Goal: Download file/media

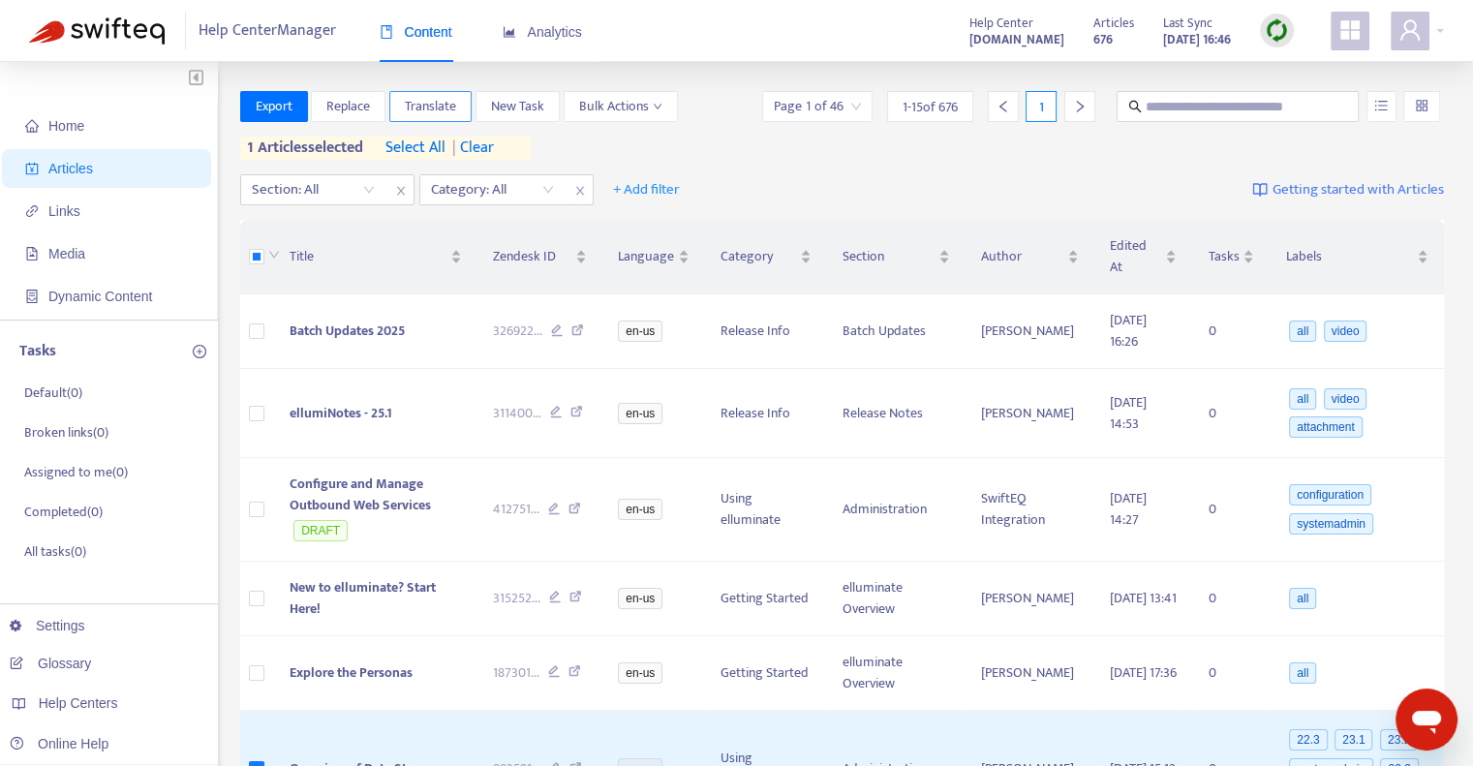
click at [433, 105] on span "Translate" at bounding box center [430, 106] width 51 height 21
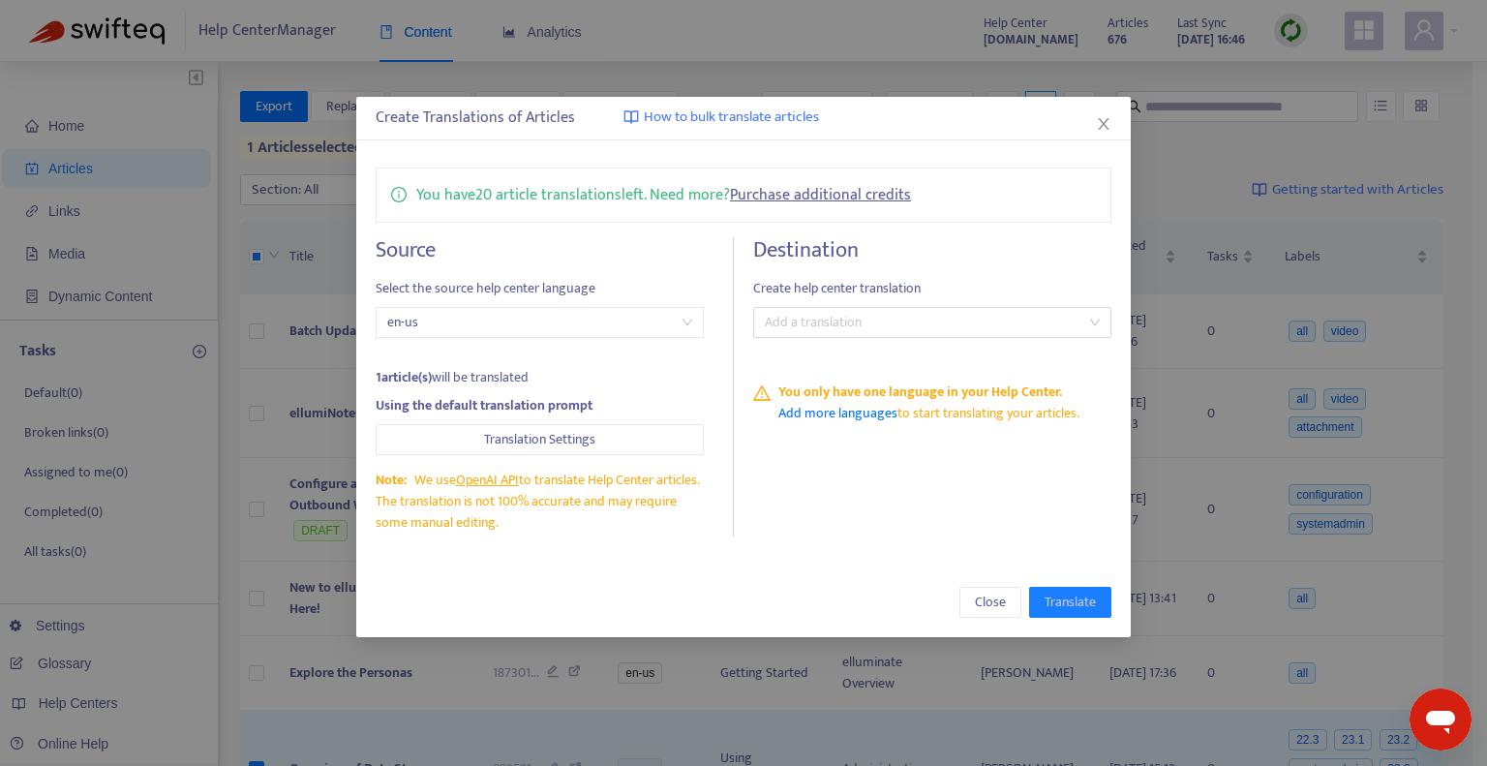
click at [1191, 144] on div "Create Translations of Articles How to bulk translate articles You have 20 arti…" at bounding box center [743, 383] width 1487 height 766
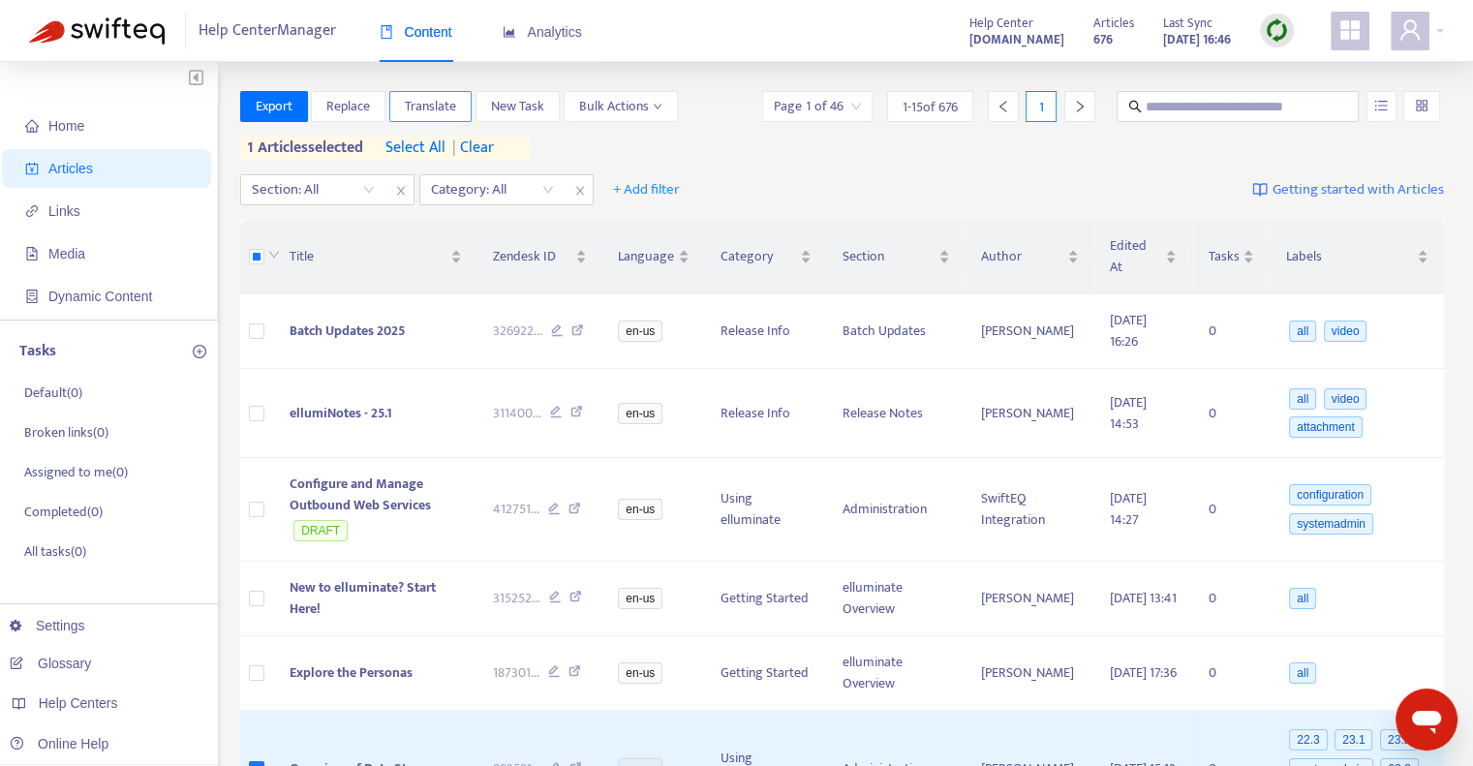
click at [414, 104] on span "Translate" at bounding box center [430, 106] width 51 height 21
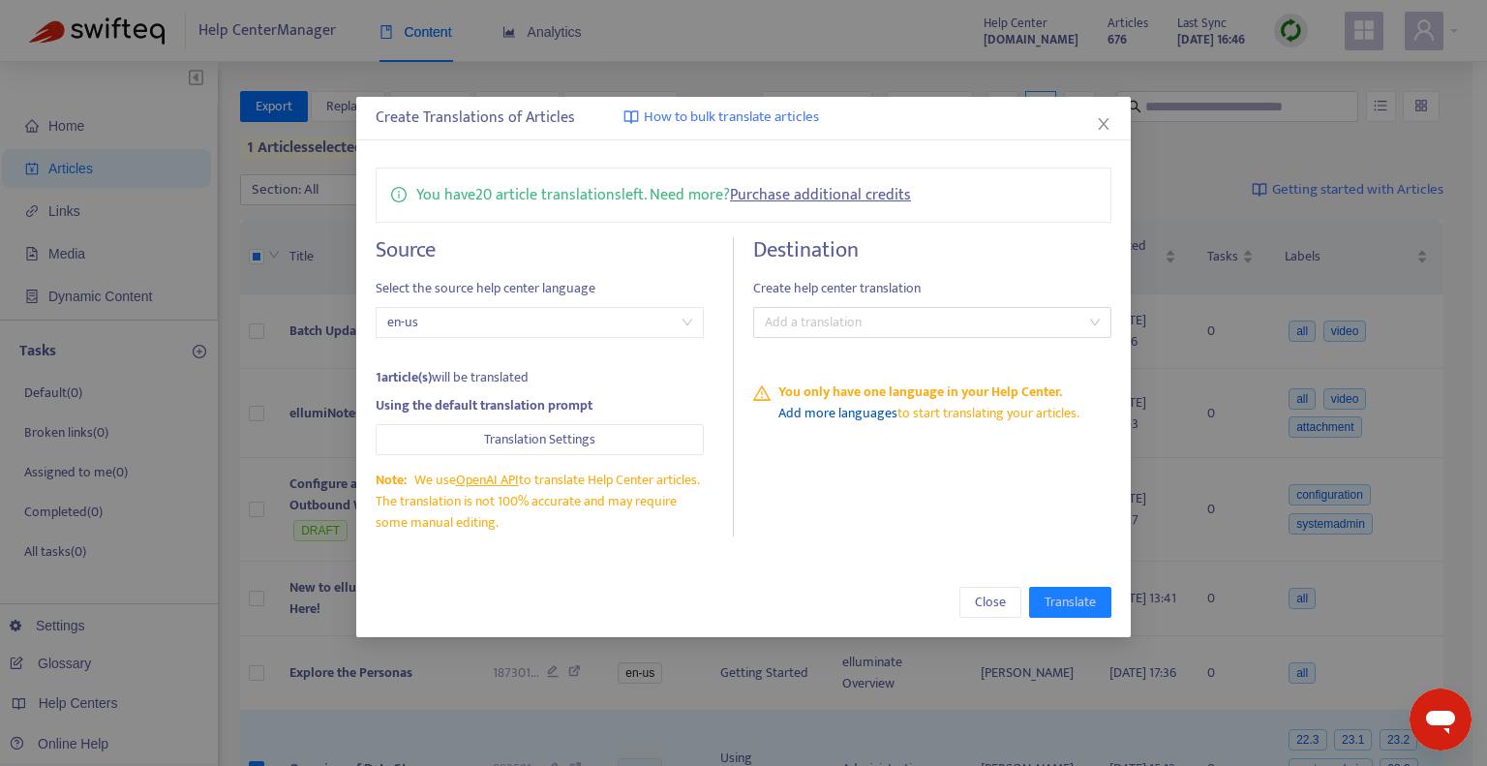
click at [849, 416] on link "Add more languages" at bounding box center [837, 413] width 119 height 22
click at [615, 326] on span "en-us" at bounding box center [539, 322] width 305 height 29
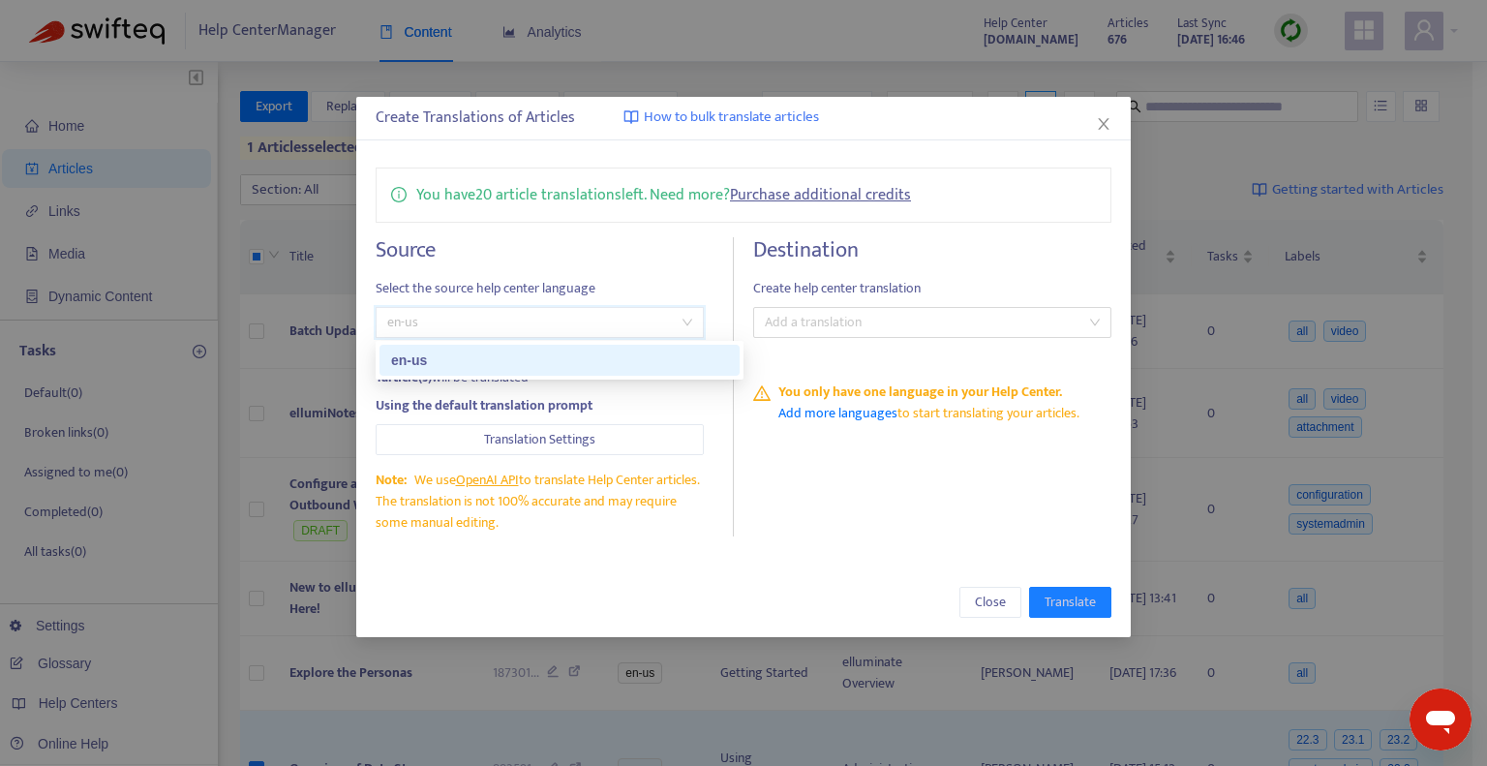
click at [584, 359] on div "en-us" at bounding box center [559, 360] width 337 height 21
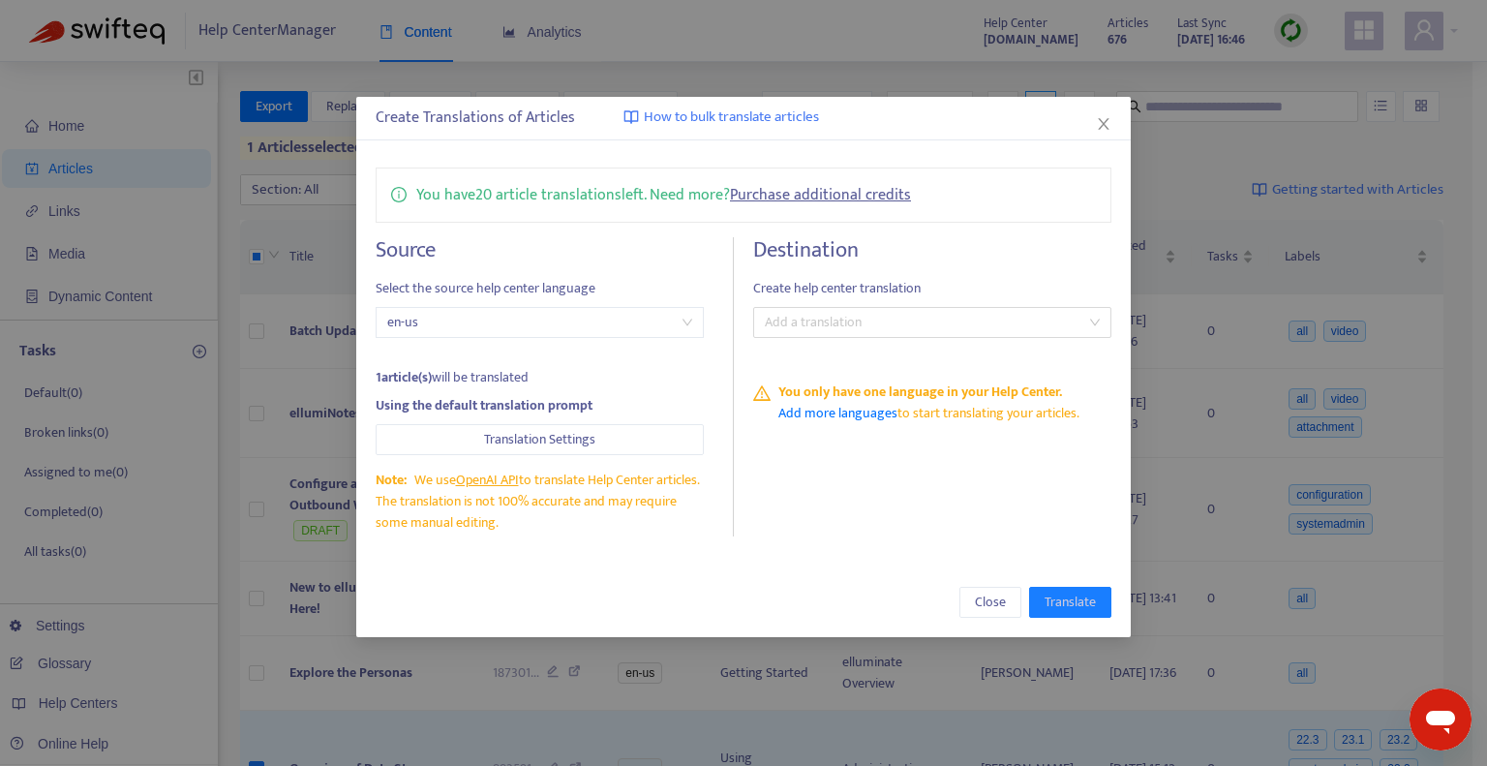
click at [744, 529] on div "Source Select the source help center language en-us 1 article(s) will be transl…" at bounding box center [744, 386] width 736 height 299
click at [825, 330] on div at bounding box center [922, 322] width 329 height 23
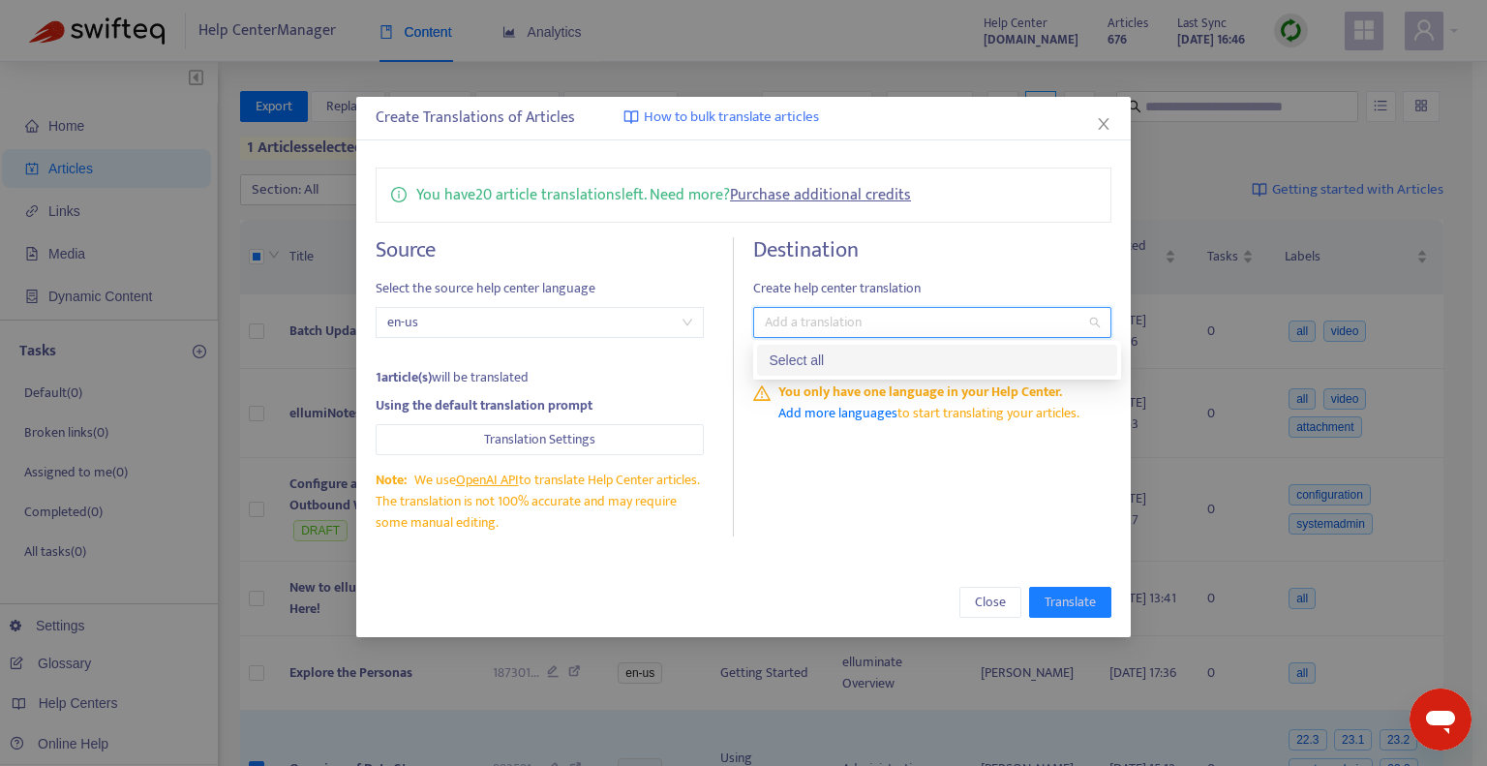
click at [806, 480] on div "Destination Create help center translation Add a translation You only have one …" at bounding box center [932, 386] width 358 height 299
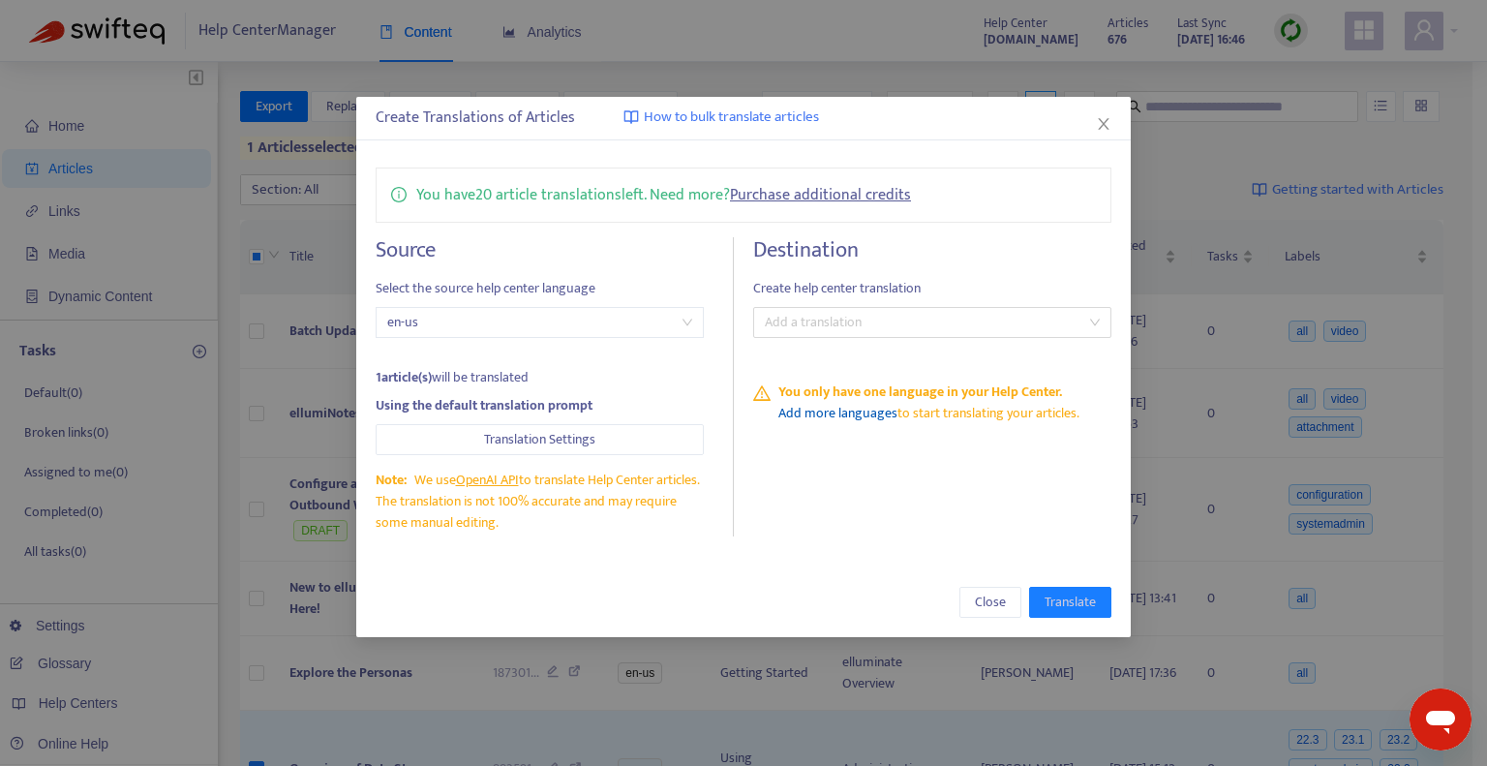
click at [844, 414] on link "Add more languages" at bounding box center [837, 413] width 119 height 22
click at [984, 605] on span "Close" at bounding box center [990, 602] width 31 height 21
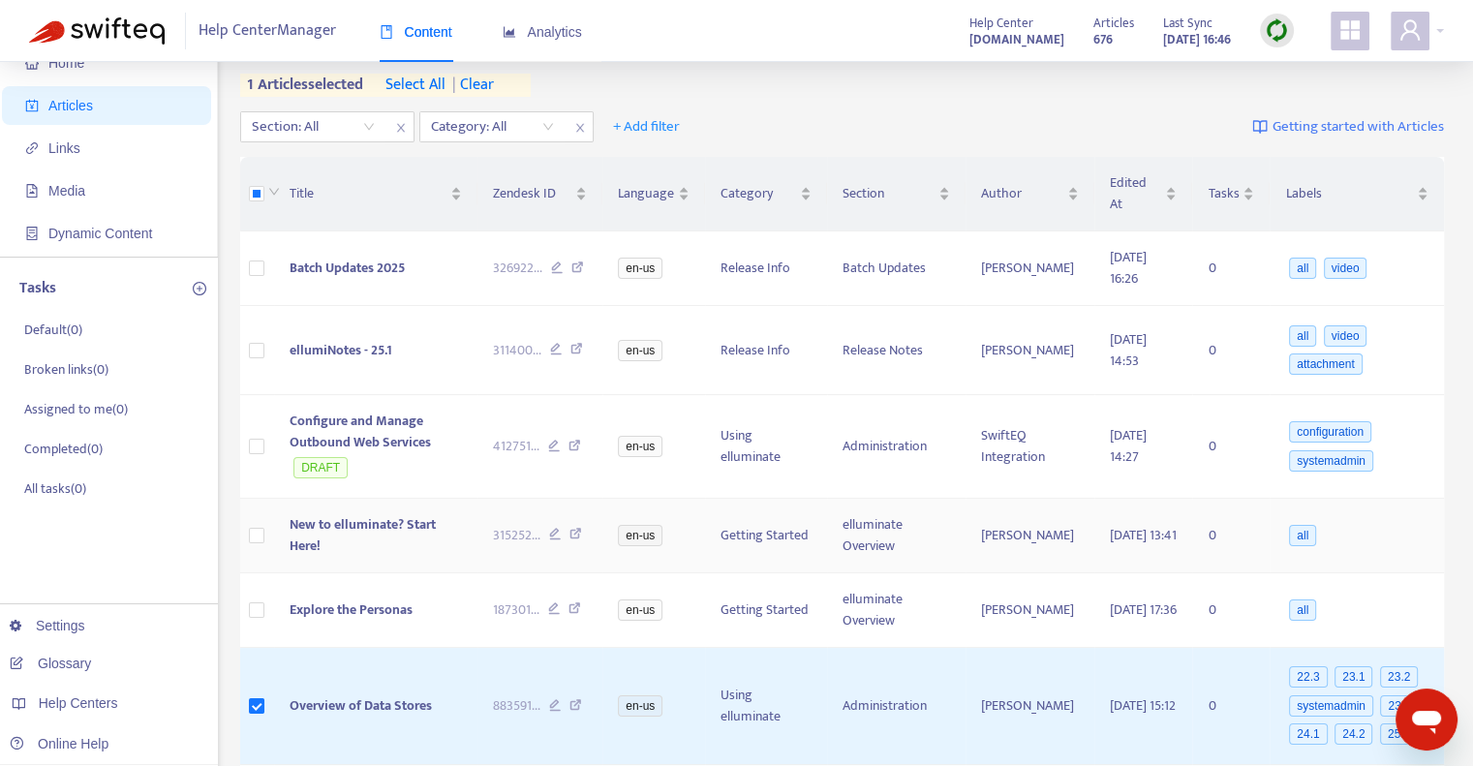
scroll to position [97, 0]
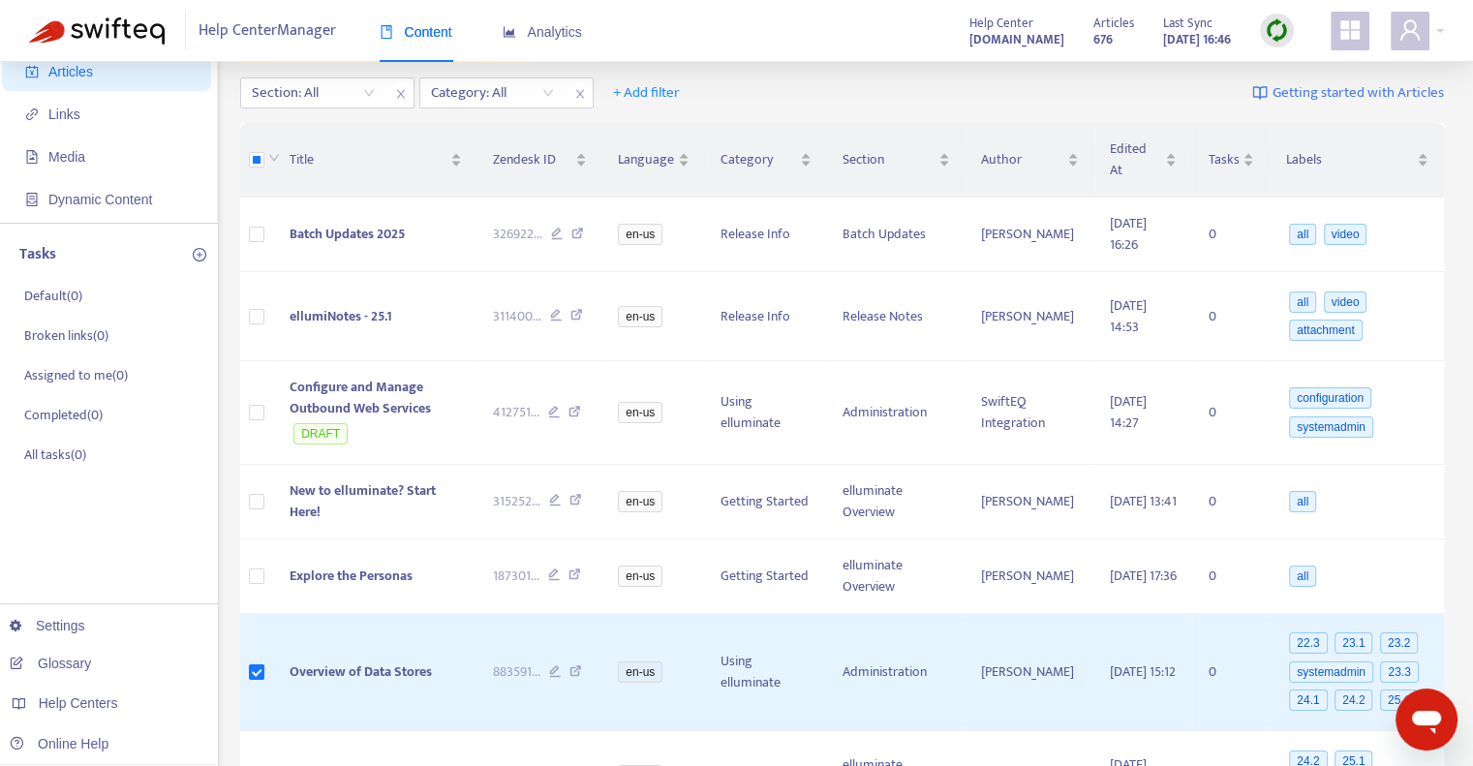
click at [292, 40] on span "Help Center Manager" at bounding box center [266, 31] width 137 height 37
click at [298, 32] on span "Help Center Manager" at bounding box center [266, 31] width 137 height 37
click at [403, 40] on span "Content" at bounding box center [416, 31] width 73 height 15
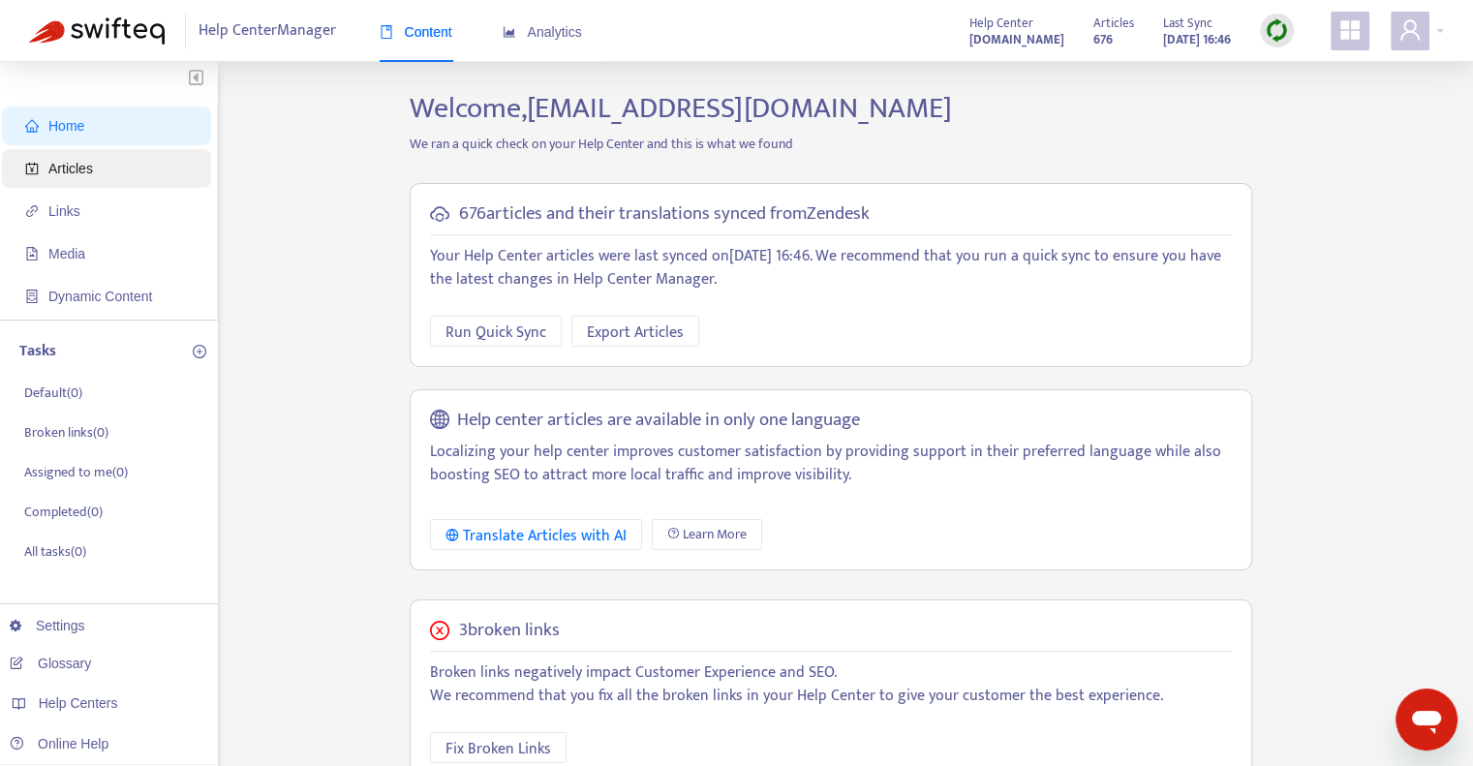
click at [62, 172] on span "Articles" at bounding box center [70, 168] width 45 height 15
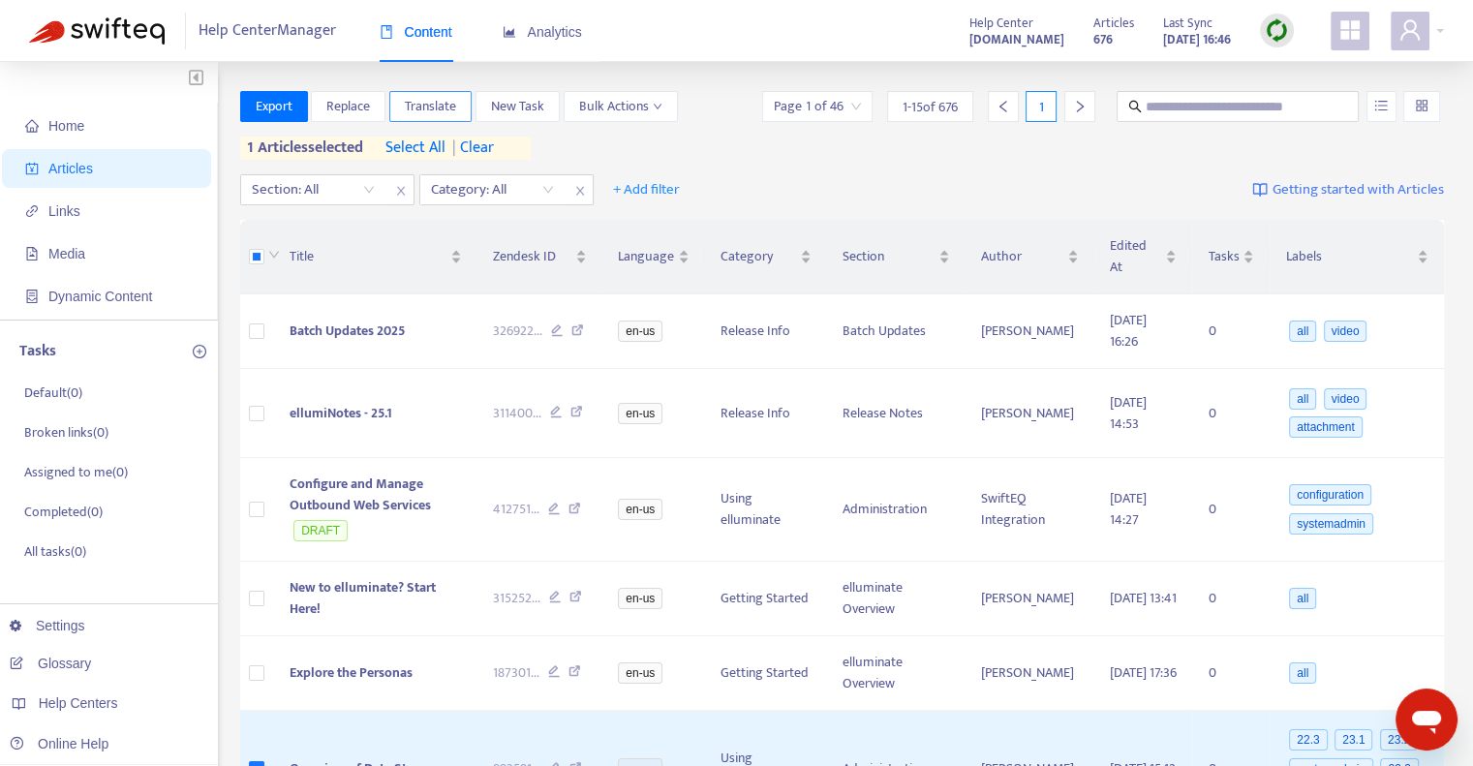
click at [422, 107] on span "Translate" at bounding box center [430, 106] width 51 height 21
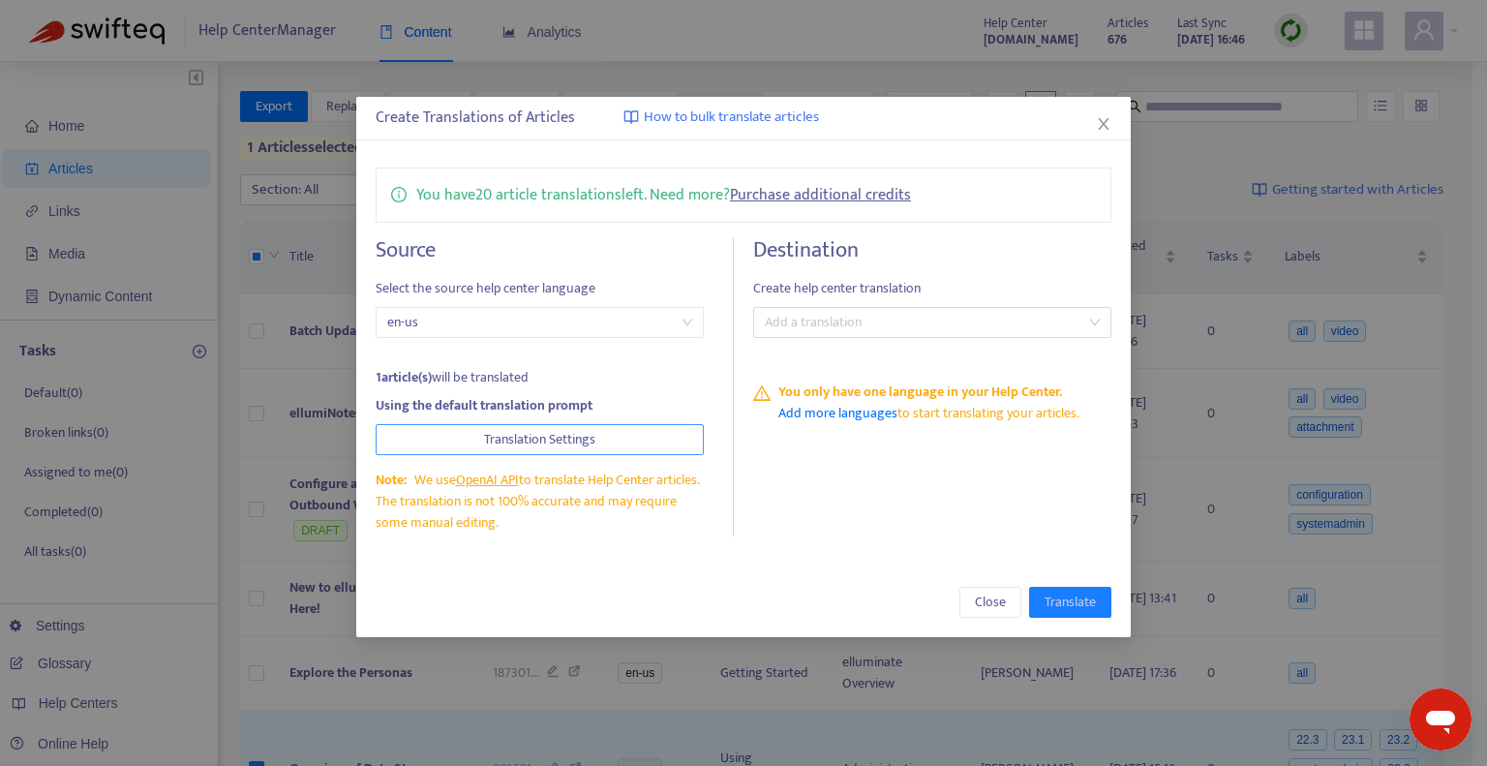
click at [499, 441] on span "Translation Settings" at bounding box center [539, 439] width 111 height 21
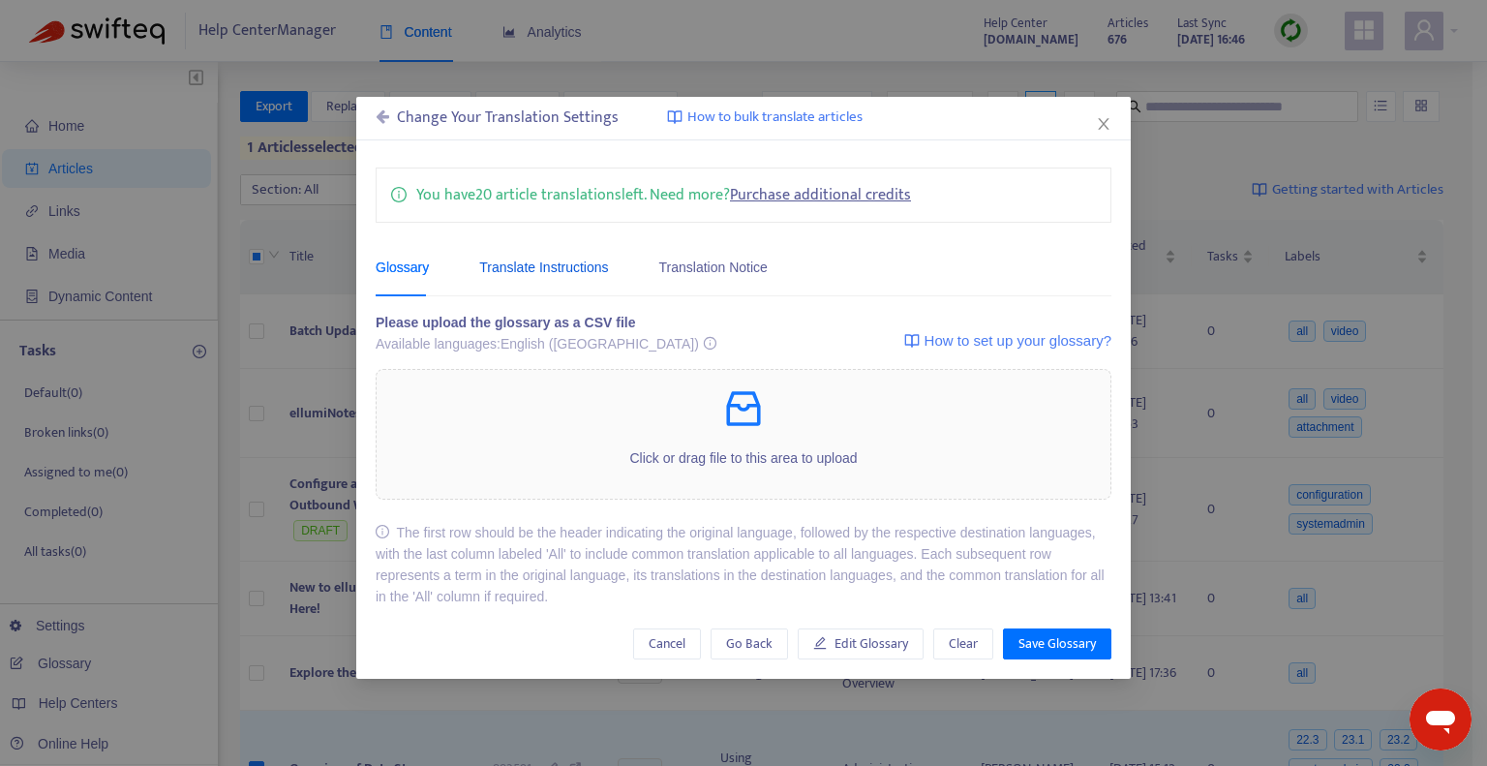
click at [548, 267] on div "Translate Instructions" at bounding box center [543, 267] width 129 height 21
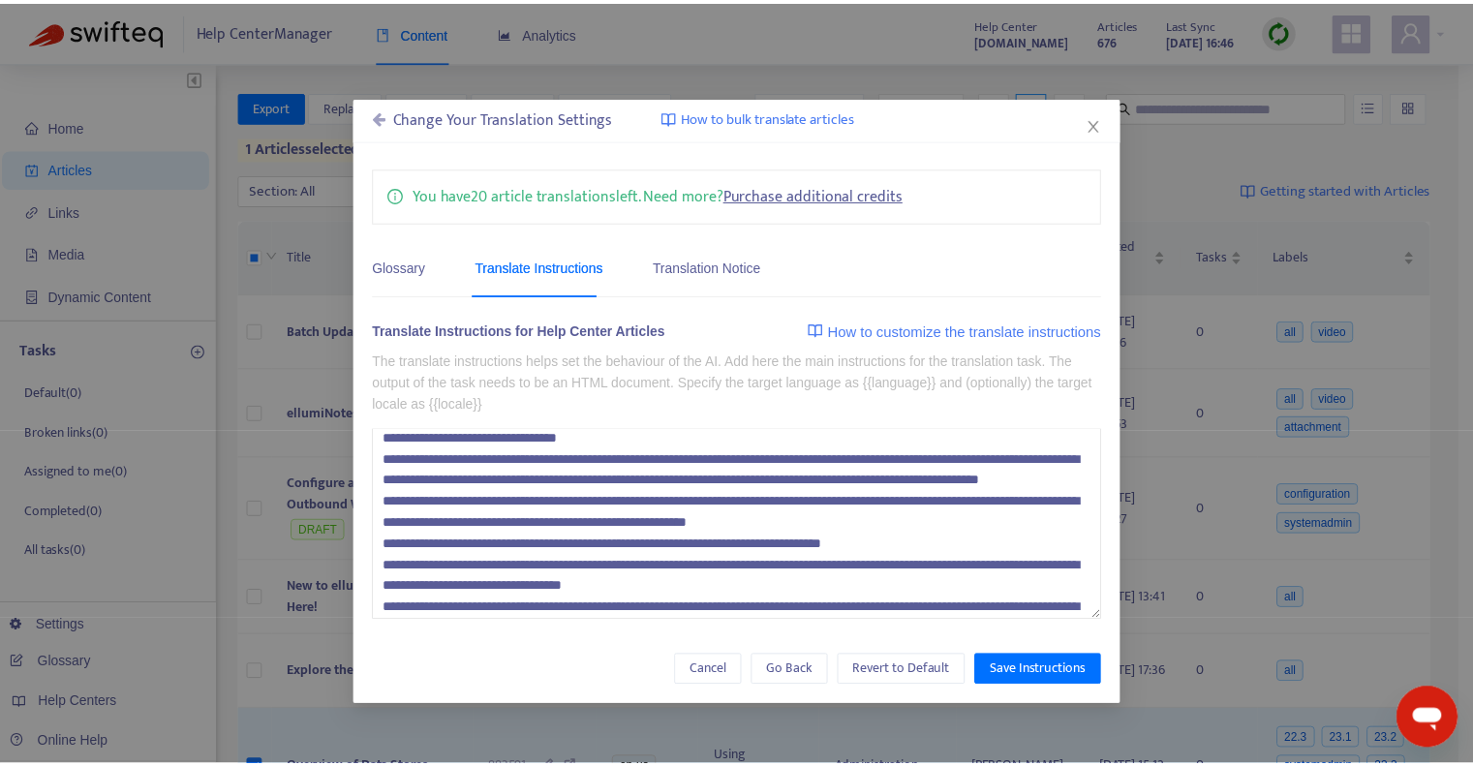
scroll to position [148, 0]
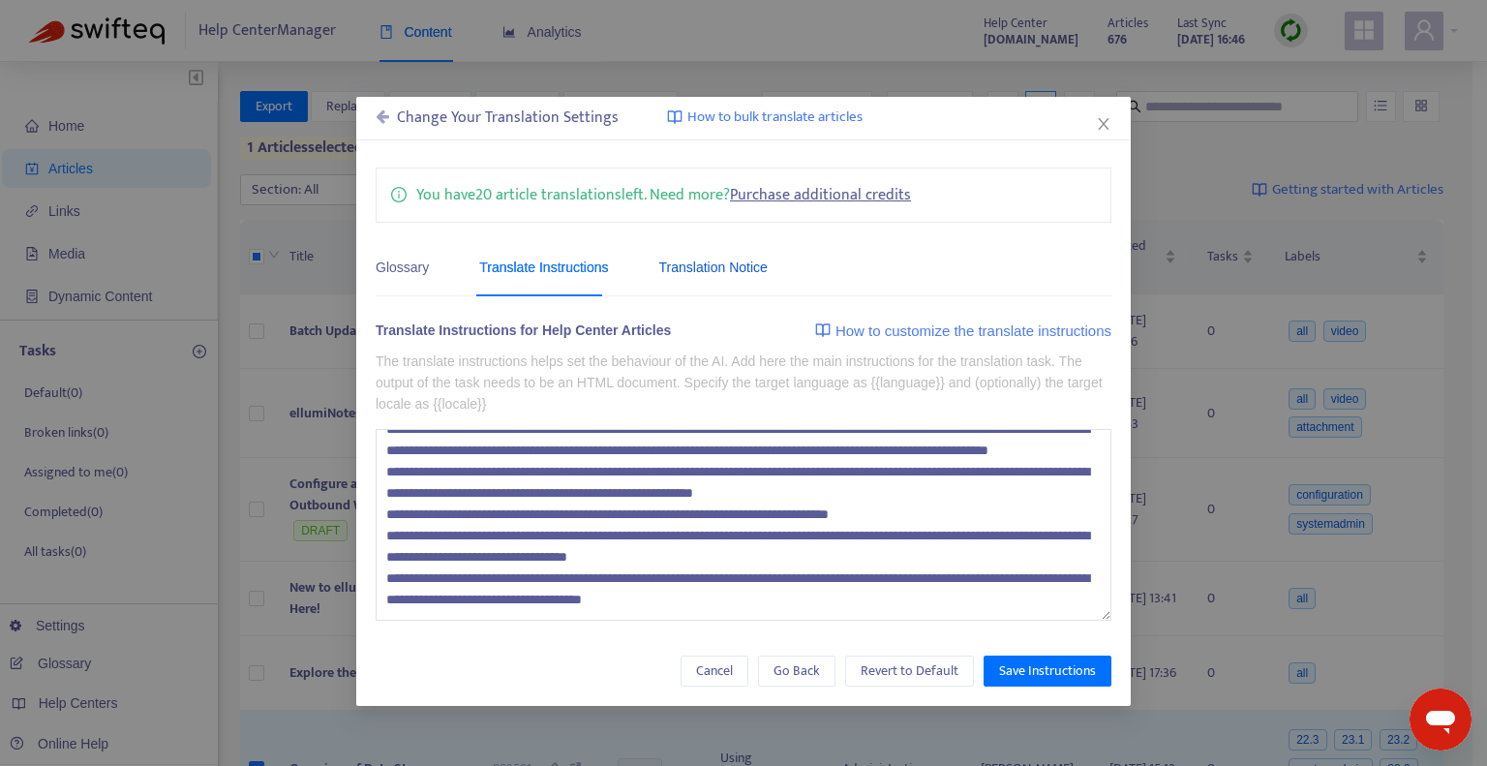
click at [725, 268] on div "Translation Notice" at bounding box center [713, 267] width 108 height 21
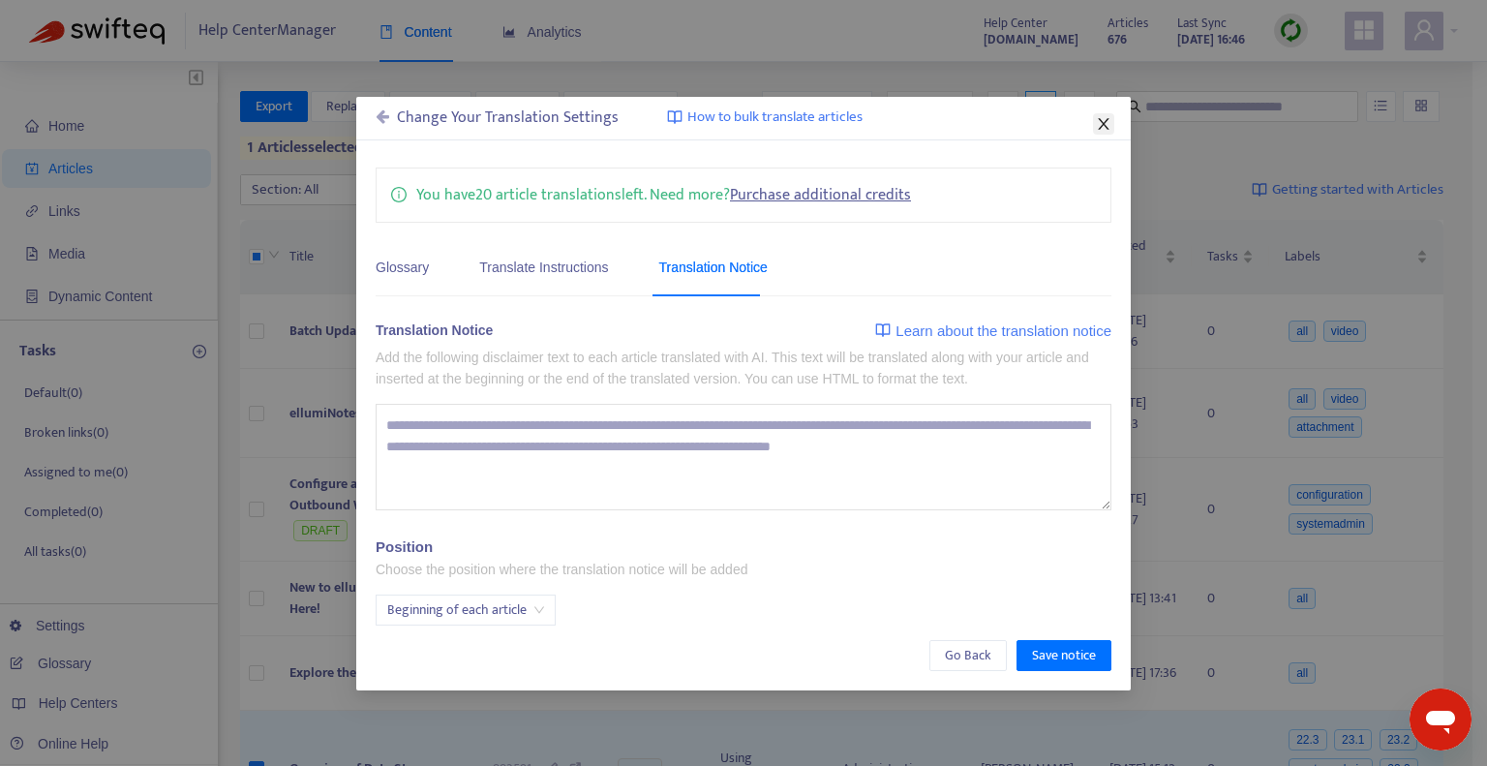
click at [1108, 120] on icon "close" at bounding box center [1103, 123] width 15 height 15
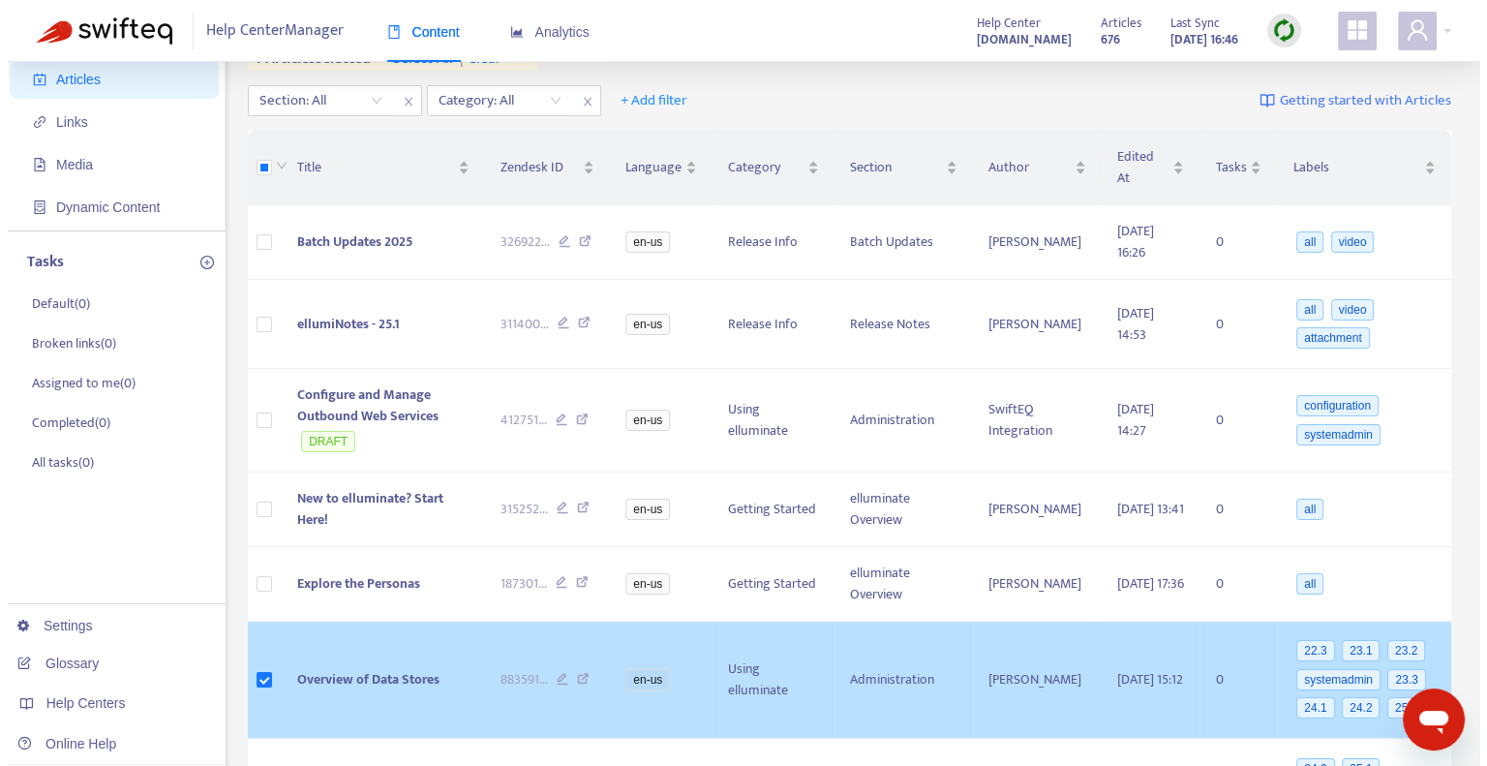
scroll to position [194, 0]
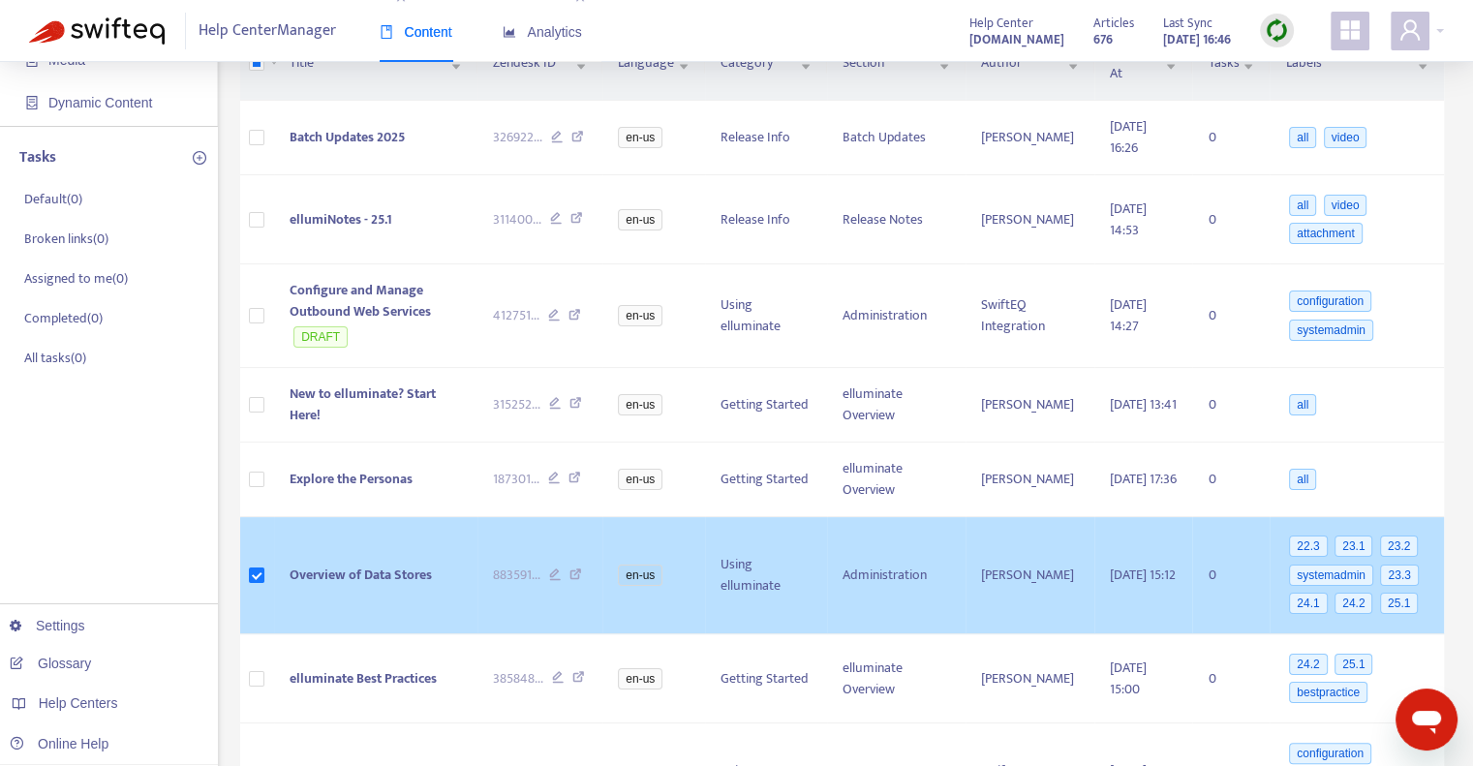
click at [361, 563] on span "Overview of Data Stores" at bounding box center [360, 574] width 142 height 22
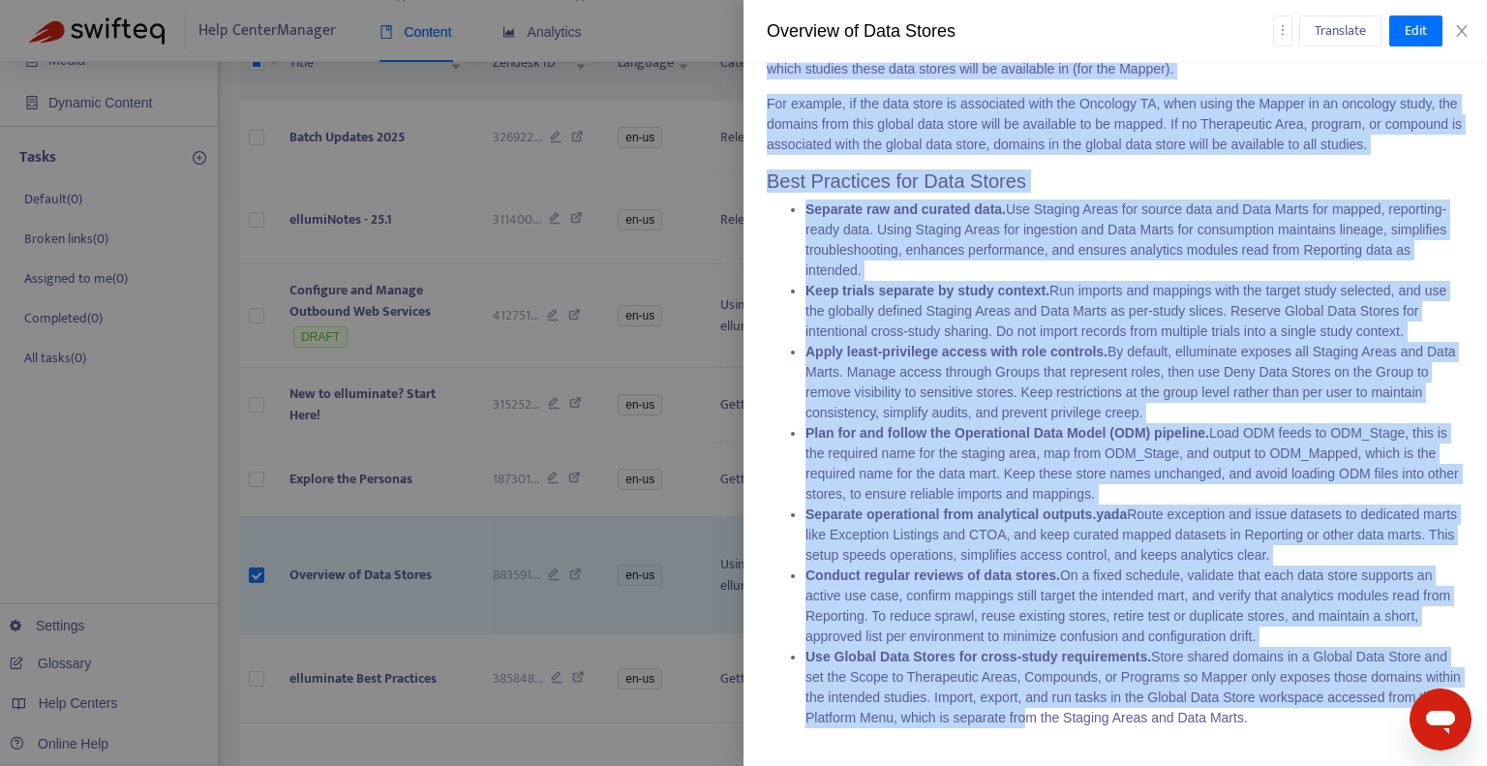
scroll to position [2018, 0]
drag, startPoint x: 767, startPoint y: 320, endPoint x: 1293, endPoint y: 739, distance: 672.6
copy span "Data Stores provide logical methods for storing data within elluminate and are …"
click at [1119, 149] on p "For example, if the data store is associated with the Oncology TA, when using t…" at bounding box center [1115, 124] width 697 height 61
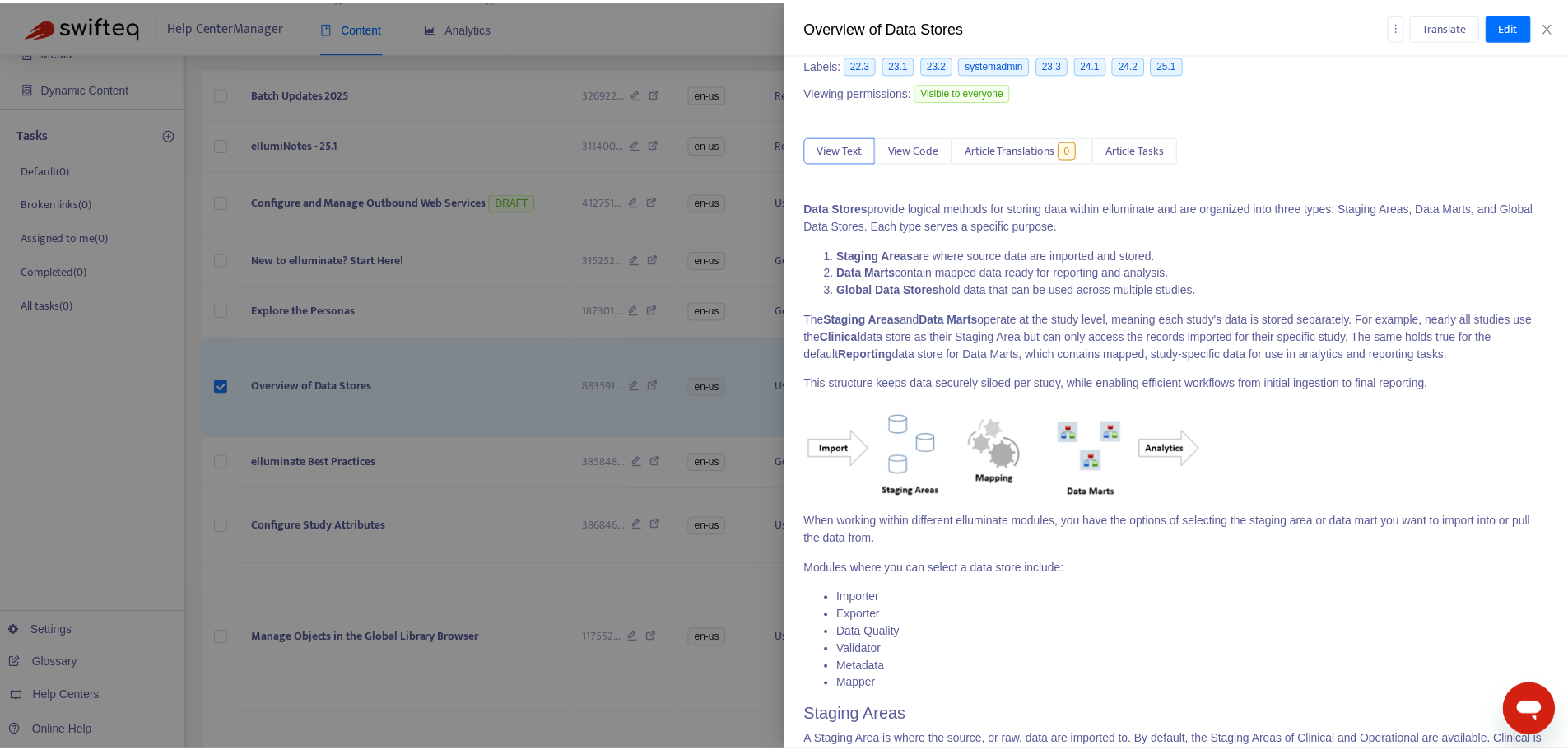
scroll to position [0, 0]
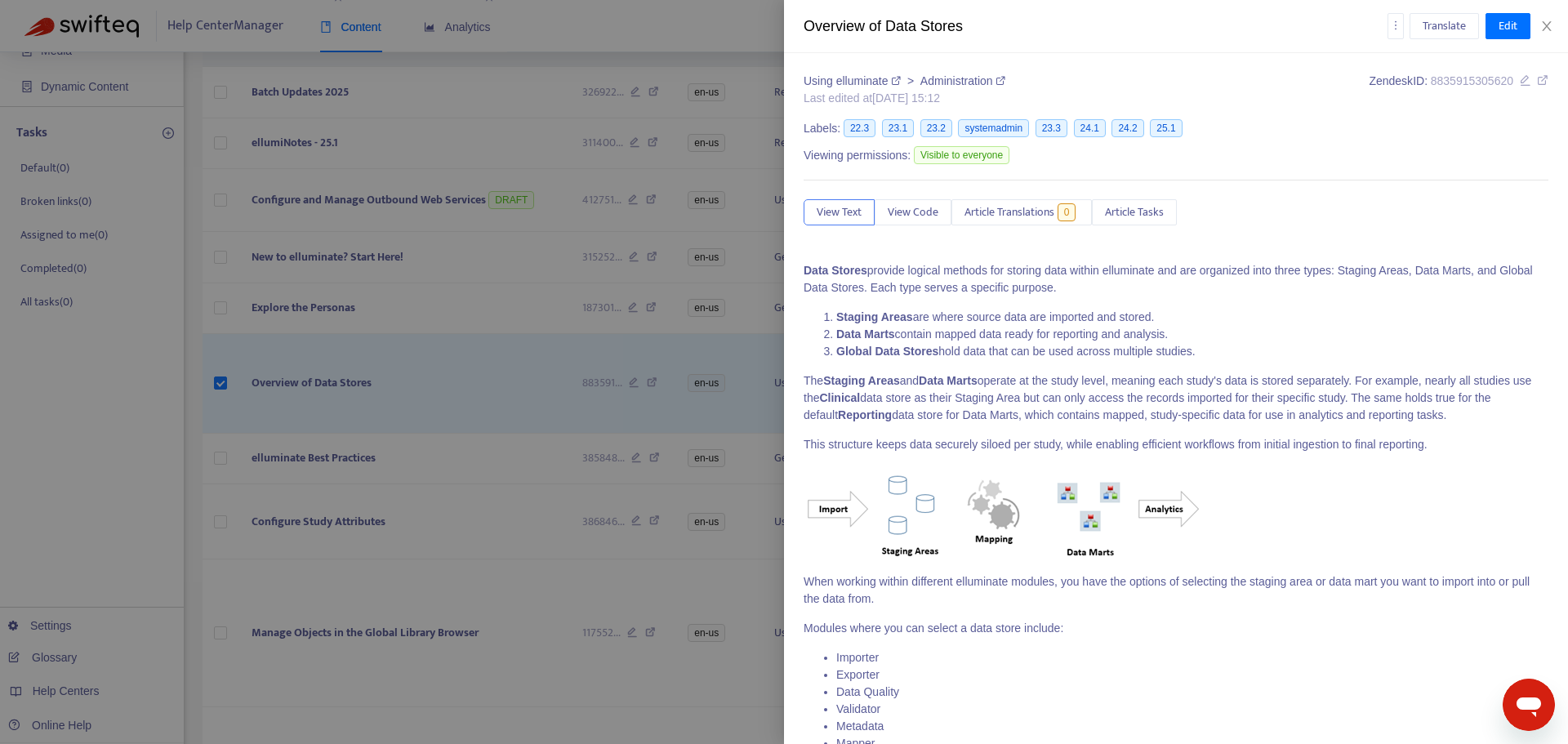
click at [508, 116] on div at bounding box center [784, 372] width 1568 height 744
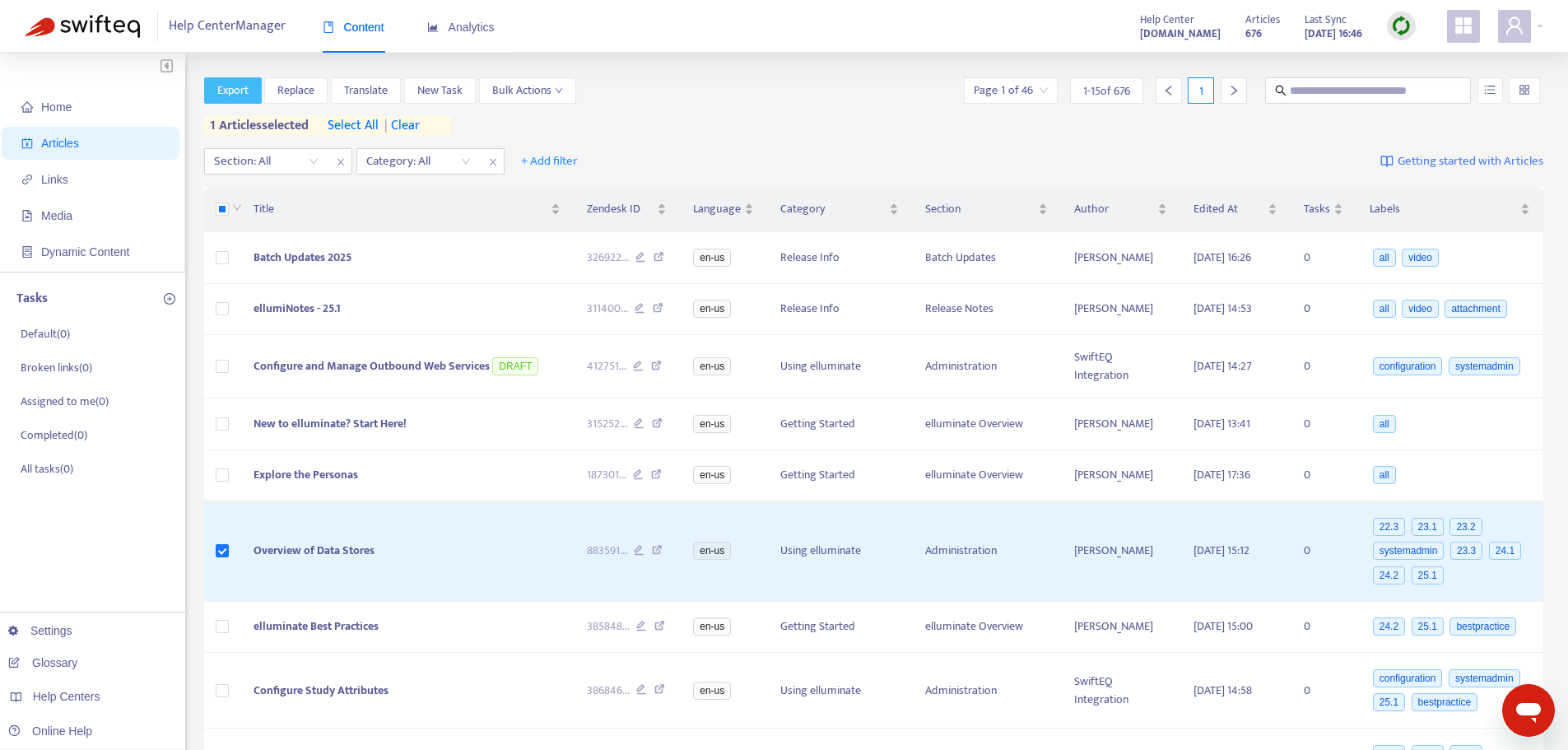
click at [233, 92] on span "Export" at bounding box center [233, 90] width 31 height 18
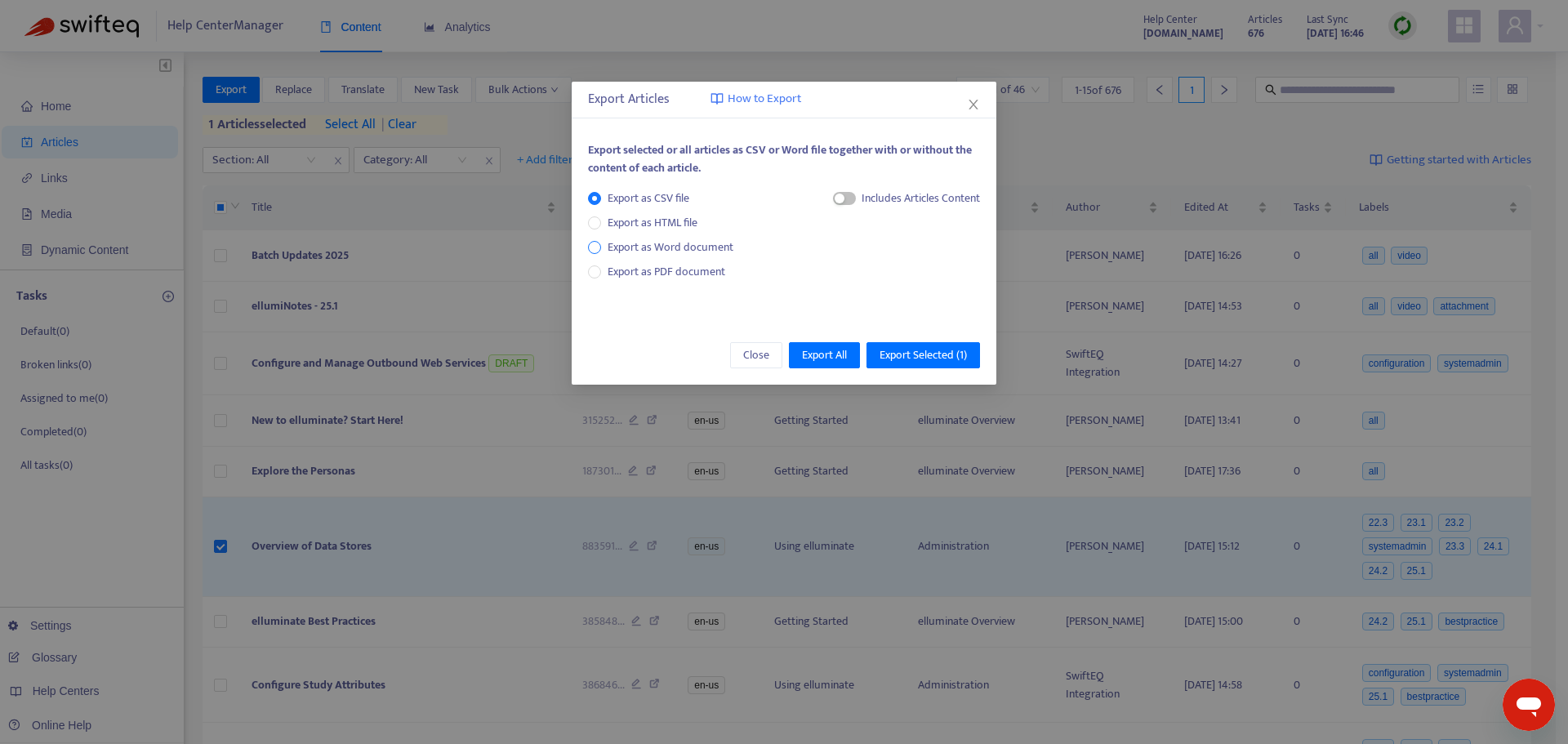
click at [673, 247] on span "Export as Word document" at bounding box center [671, 247] width 139 height 18
click at [901, 353] on span "Export Selected ( 1 )" at bounding box center [924, 355] width 88 height 18
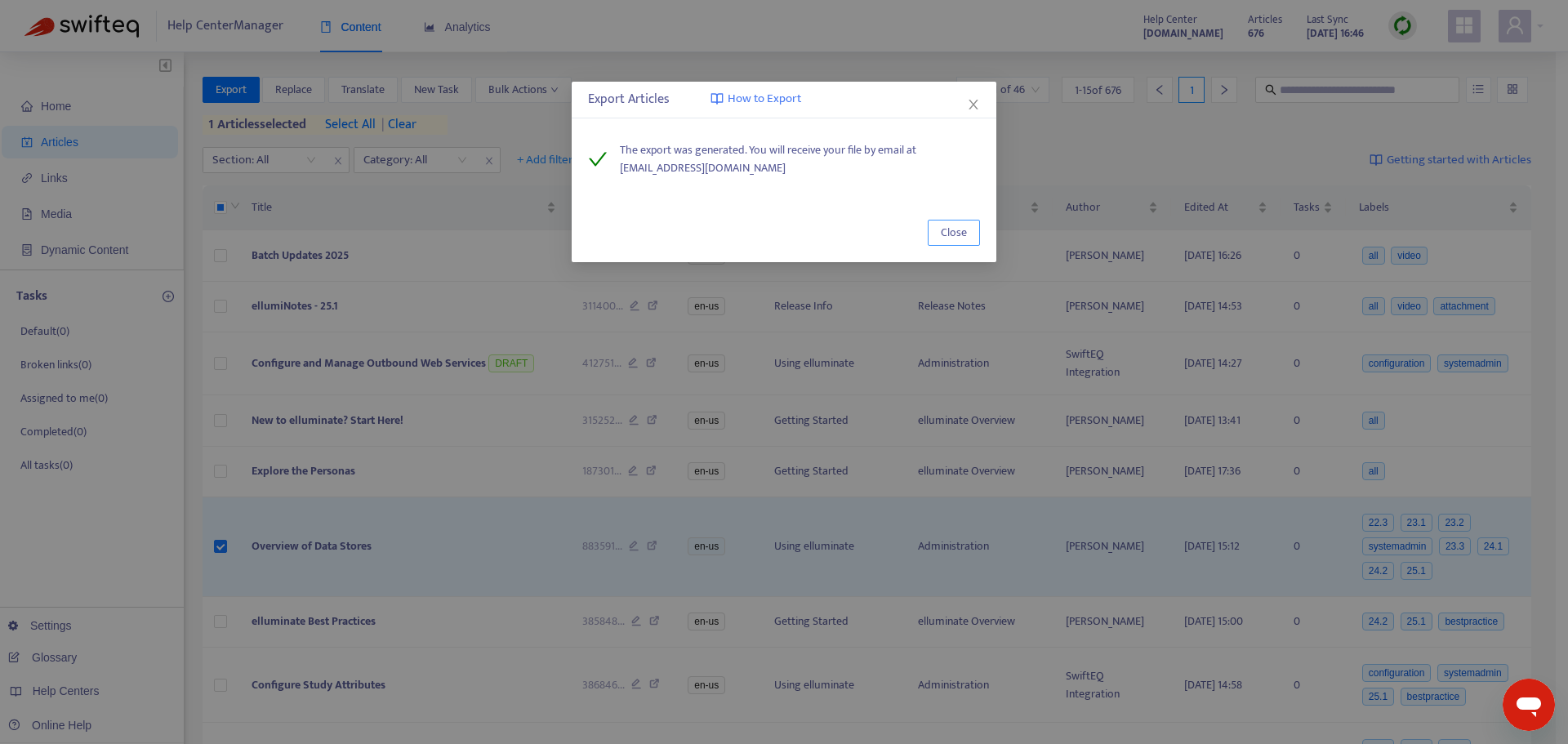
click at [956, 235] on span "Close" at bounding box center [953, 232] width 26 height 18
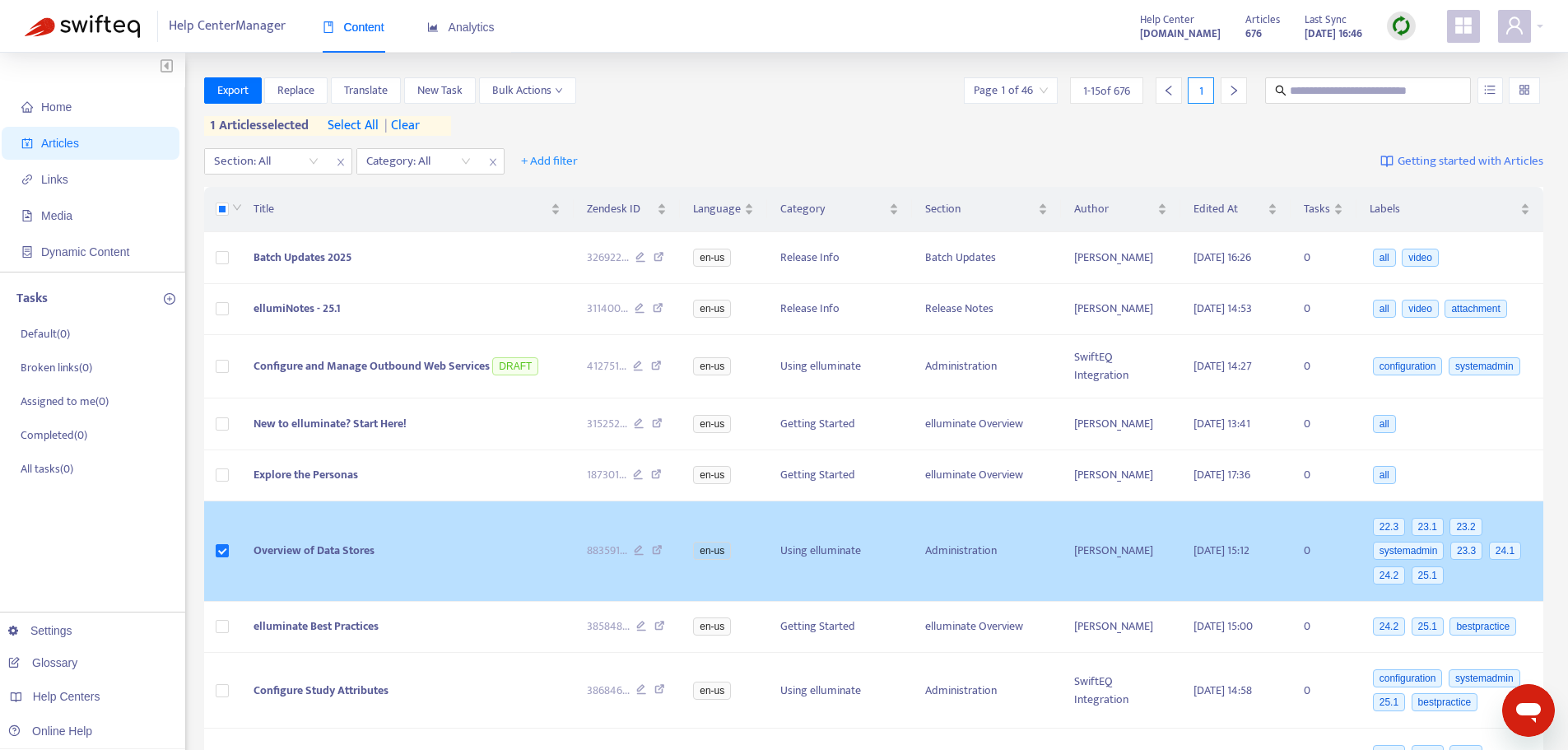
click at [298, 560] on span "Overview of Data Stores" at bounding box center [314, 550] width 121 height 19
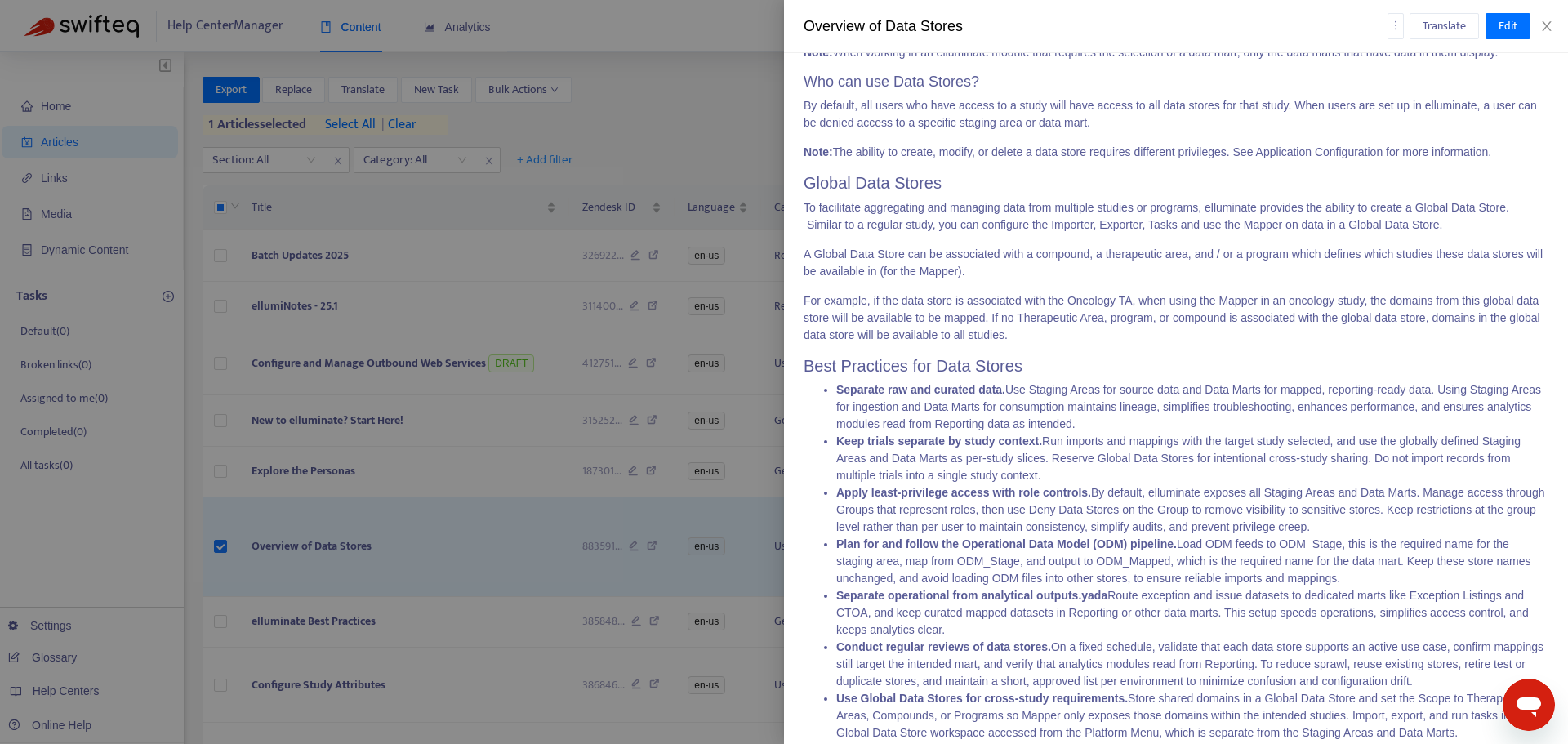
scroll to position [1383, 0]
